Goal: Entertainment & Leisure: Consume media (video, audio)

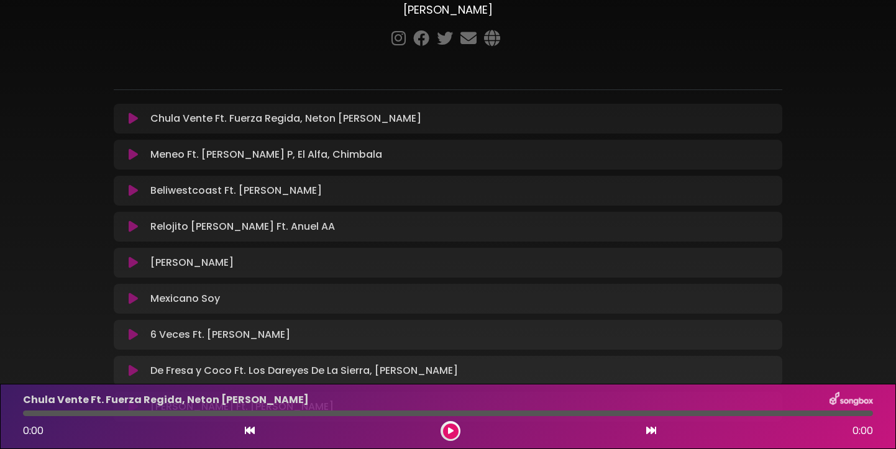
scroll to position [78, 0]
click at [132, 159] on icon at bounding box center [133, 153] width 9 height 12
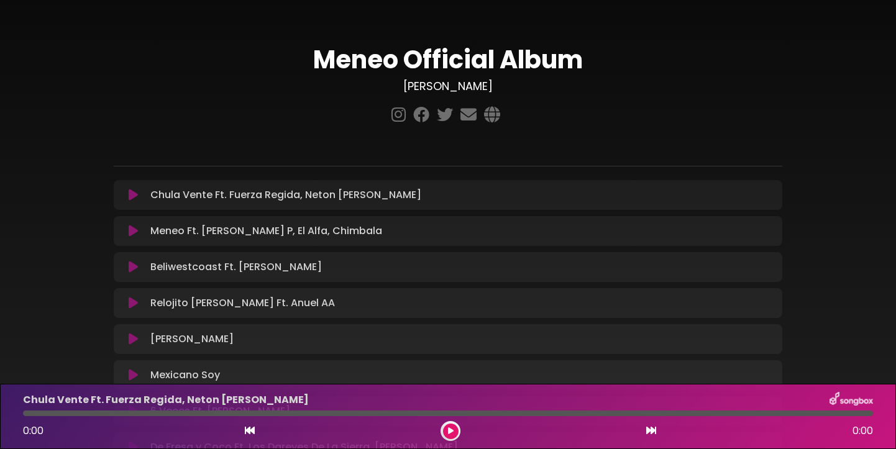
click at [135, 237] on div "Meneo Ft. Joel de La P, El Alfa, Chimbala Loading Track..." at bounding box center [448, 231] width 654 height 15
click at [135, 236] on icon at bounding box center [133, 231] width 9 height 12
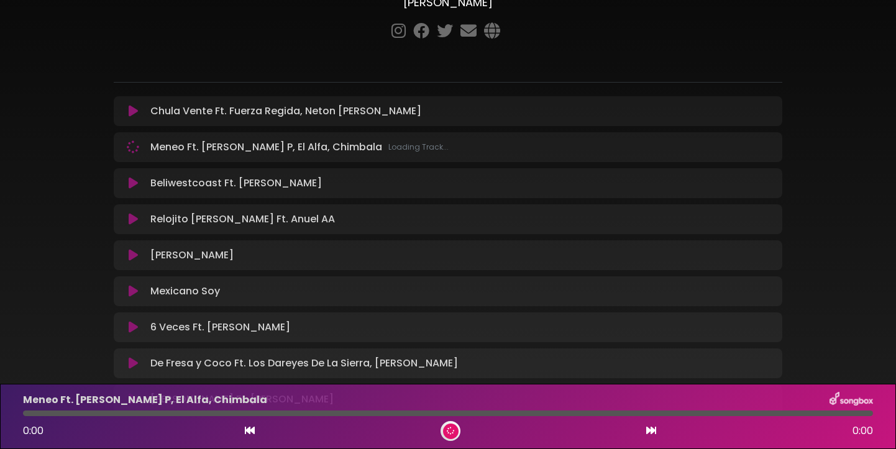
scroll to position [85, 0]
